Goal: Task Accomplishment & Management: Use online tool/utility

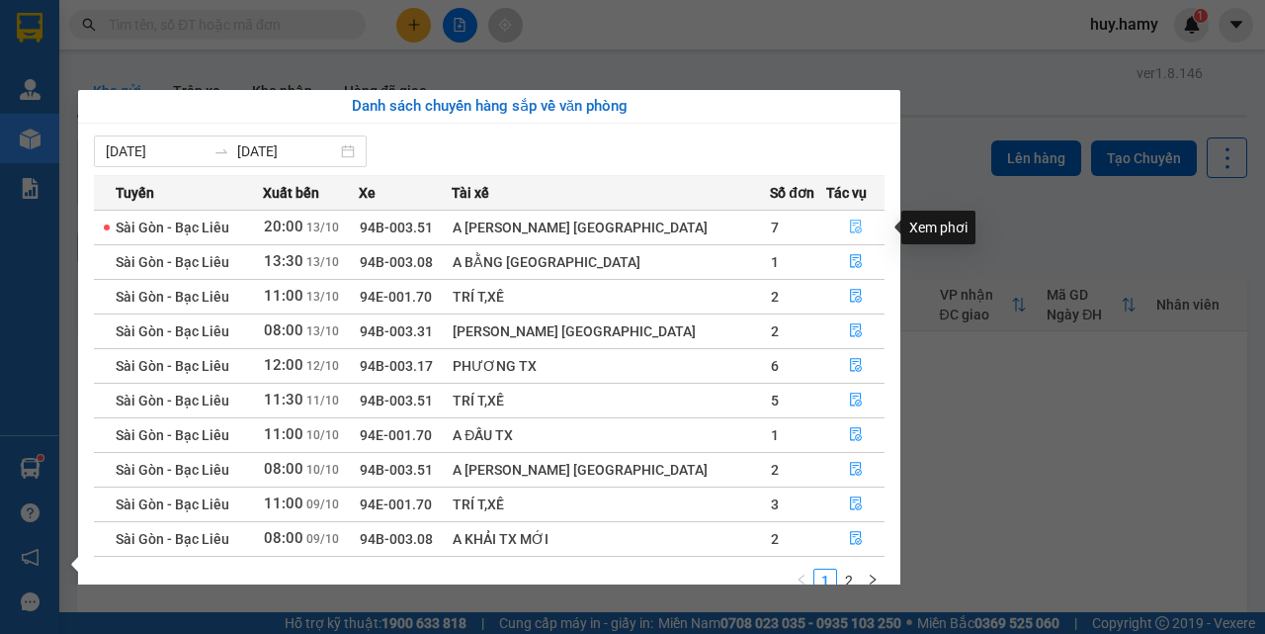
click at [849, 222] on icon "file-done" at bounding box center [856, 226] width 14 height 14
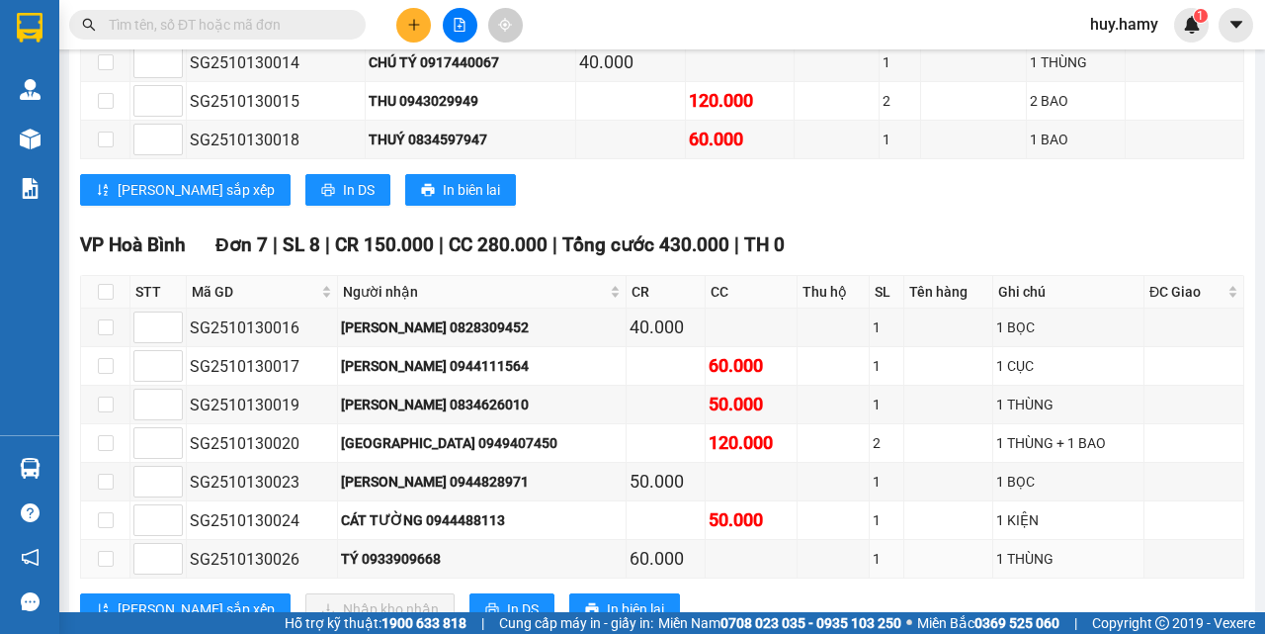
scroll to position [494, 0]
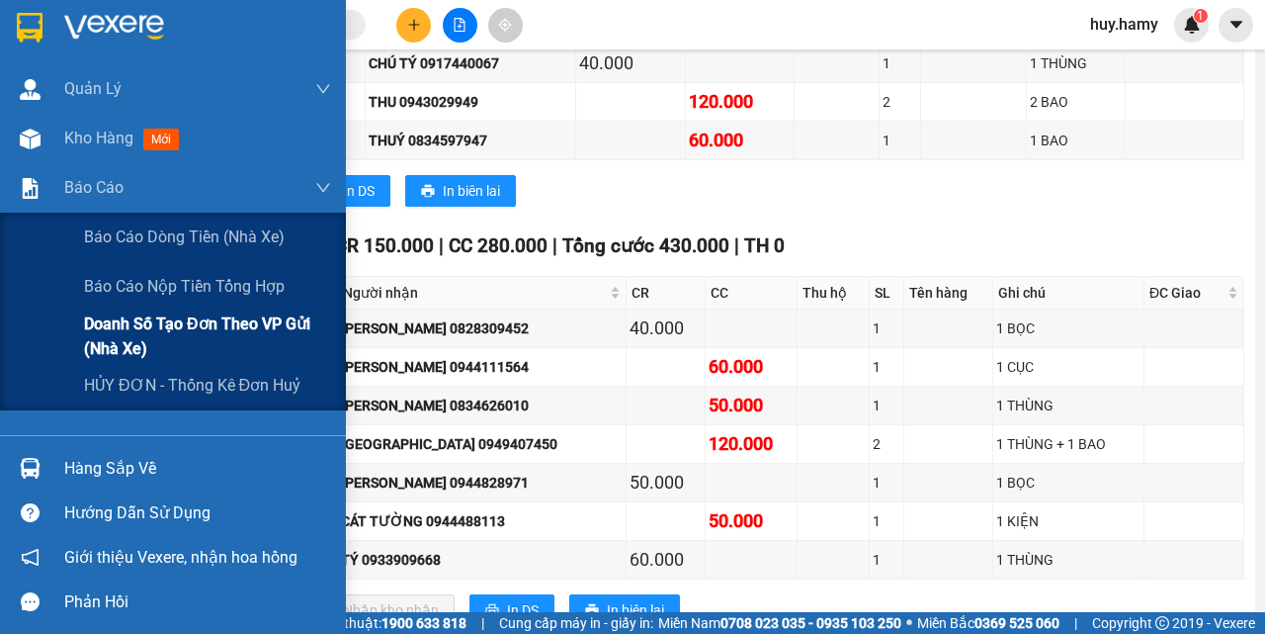
click at [195, 317] on span "Doanh số tạo đơn theo VP gửi (nhà xe)" at bounding box center [207, 335] width 247 height 49
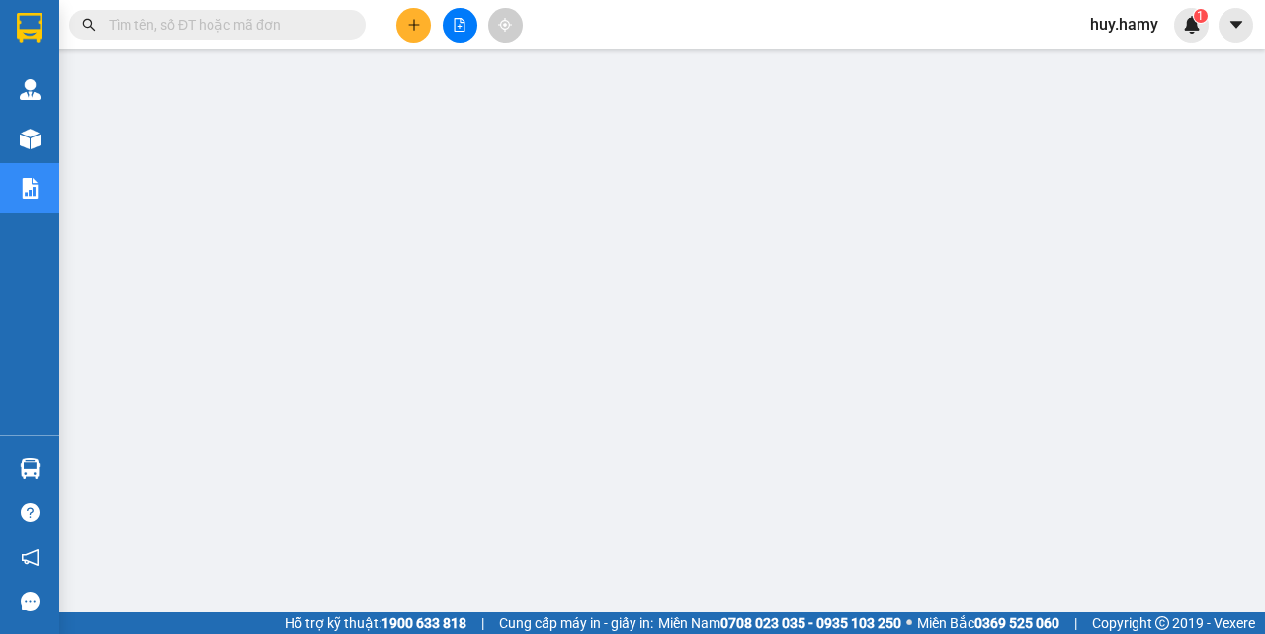
click at [417, 28] on icon "plus" at bounding box center [414, 25] width 14 height 14
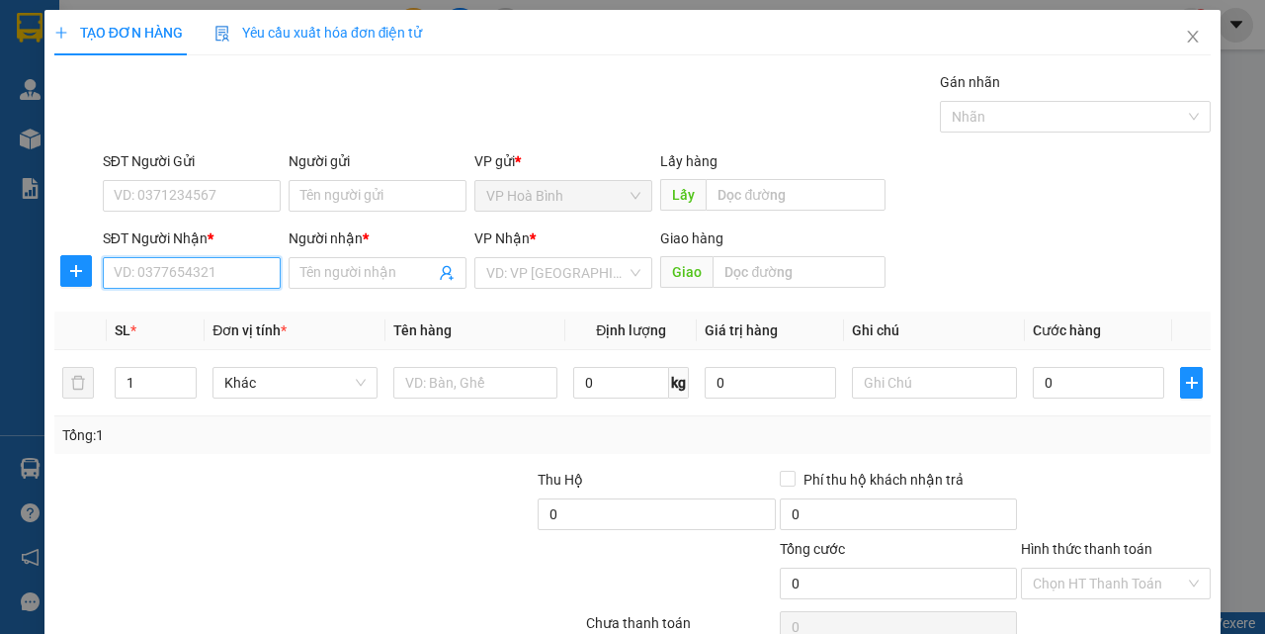
click at [171, 277] on input "SĐT Người Nhận *" at bounding box center [192, 273] width 178 height 32
click at [167, 318] on div "0919840646 - [PERSON_NAME]" at bounding box center [211, 313] width 195 height 22
type input "0919840646"
type input "THÚY"
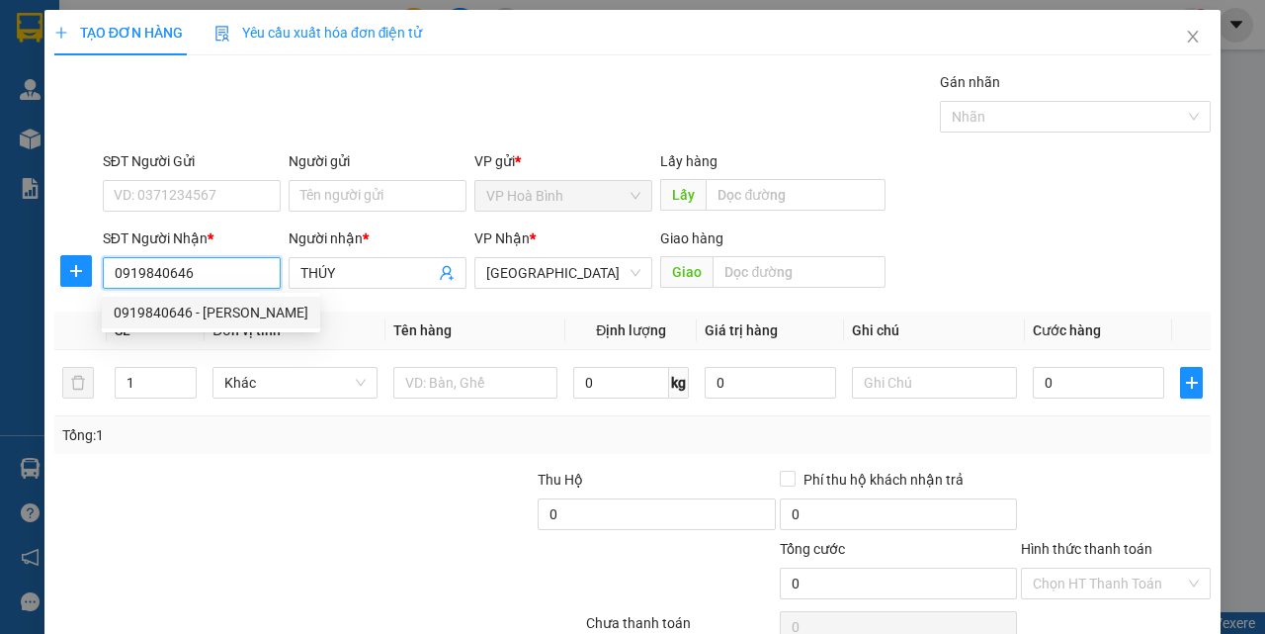
type input "50.000"
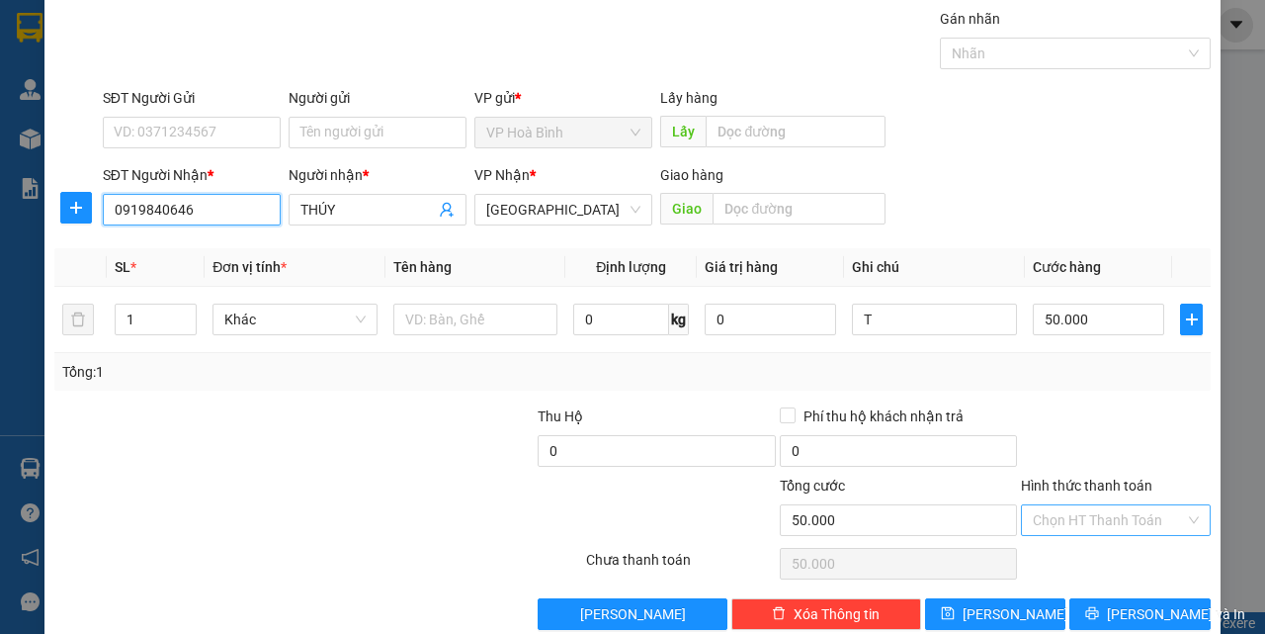
scroll to position [98, 0]
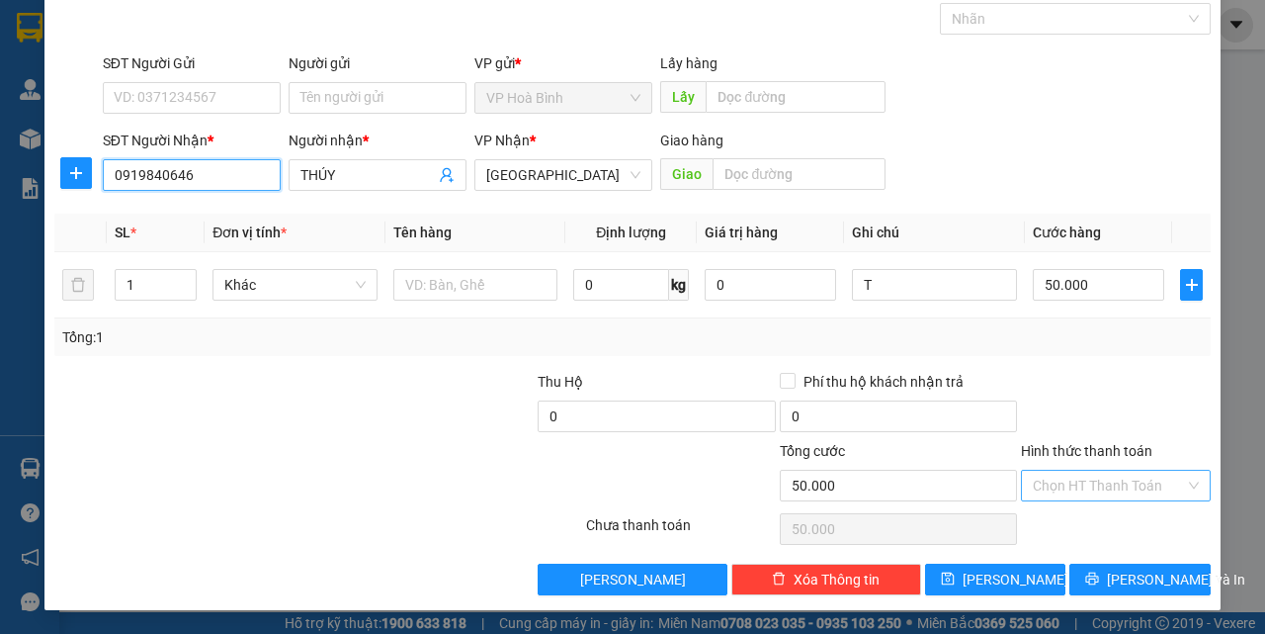
type input "0919840646"
click at [1140, 475] on input "Hình thức thanh toán" at bounding box center [1109, 486] width 152 height 30
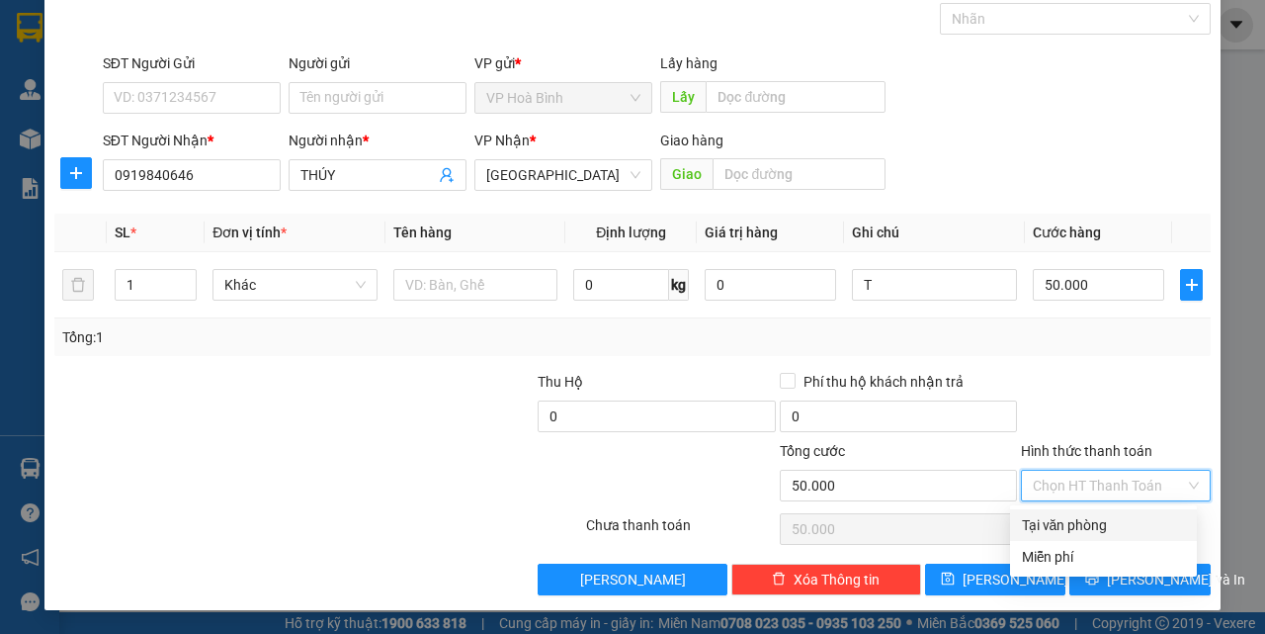
click at [1095, 524] on div "Tại văn phòng" at bounding box center [1103, 525] width 163 height 22
type input "0"
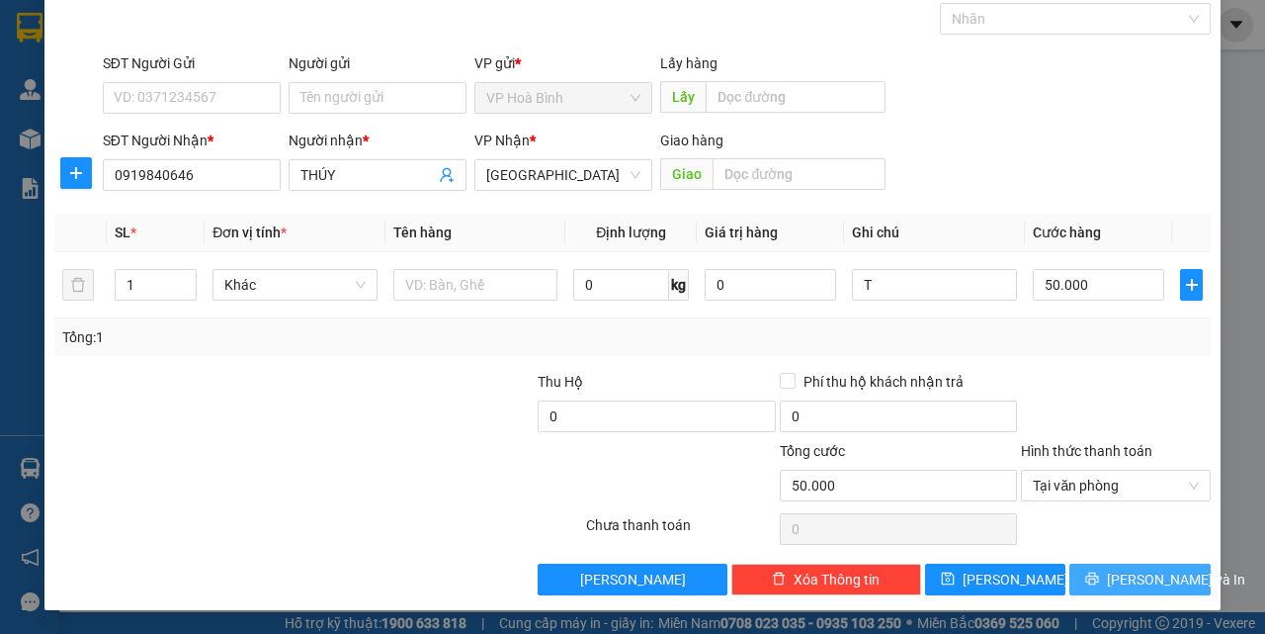
click at [1103, 570] on button "[PERSON_NAME] và In" at bounding box center [1140, 579] width 141 height 32
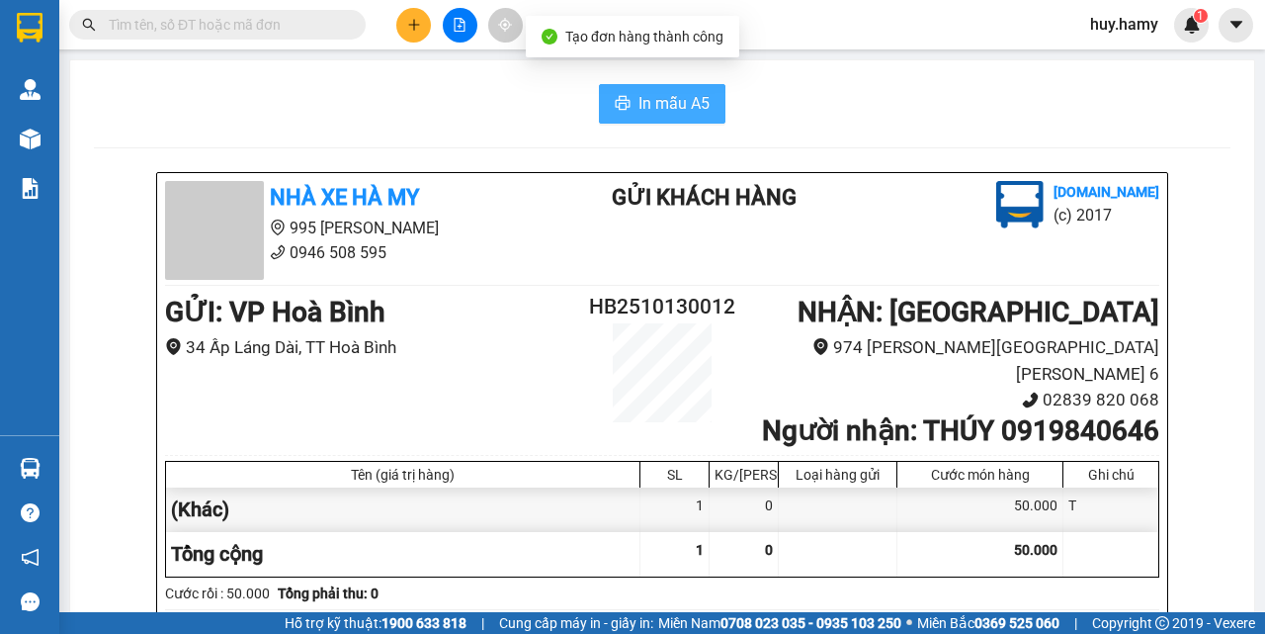
click at [640, 108] on span "In mẫu A5" at bounding box center [674, 103] width 71 height 25
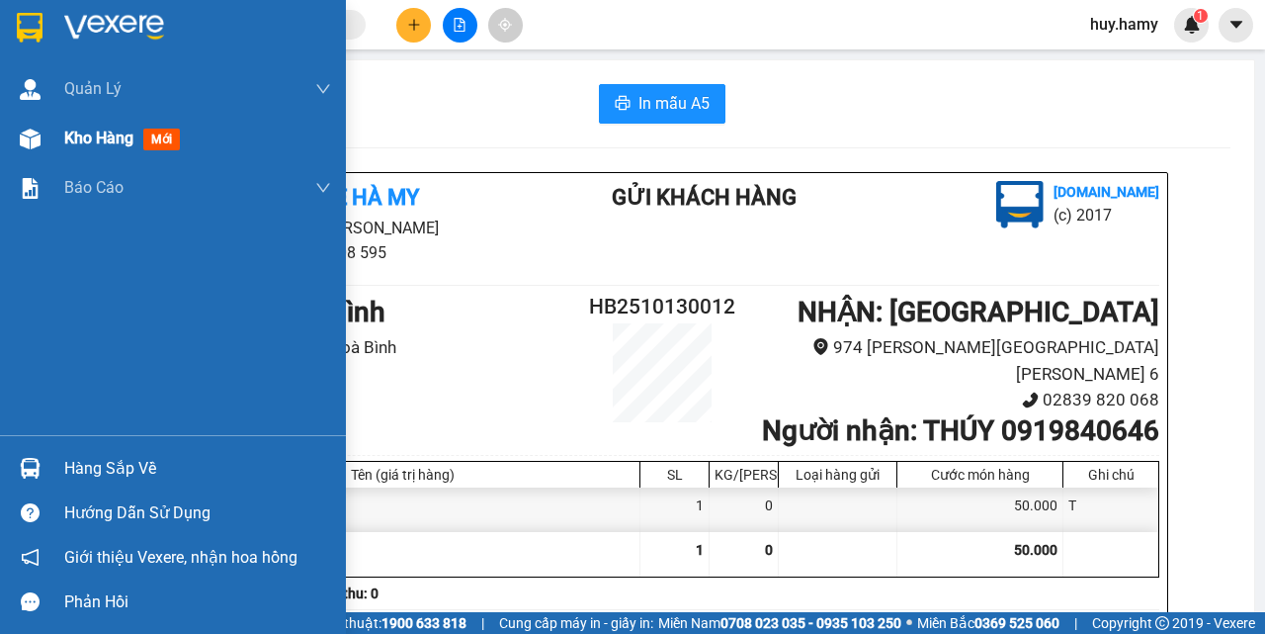
click at [88, 141] on span "Kho hàng" at bounding box center [98, 138] width 69 height 19
